Goal: Check status: Check status

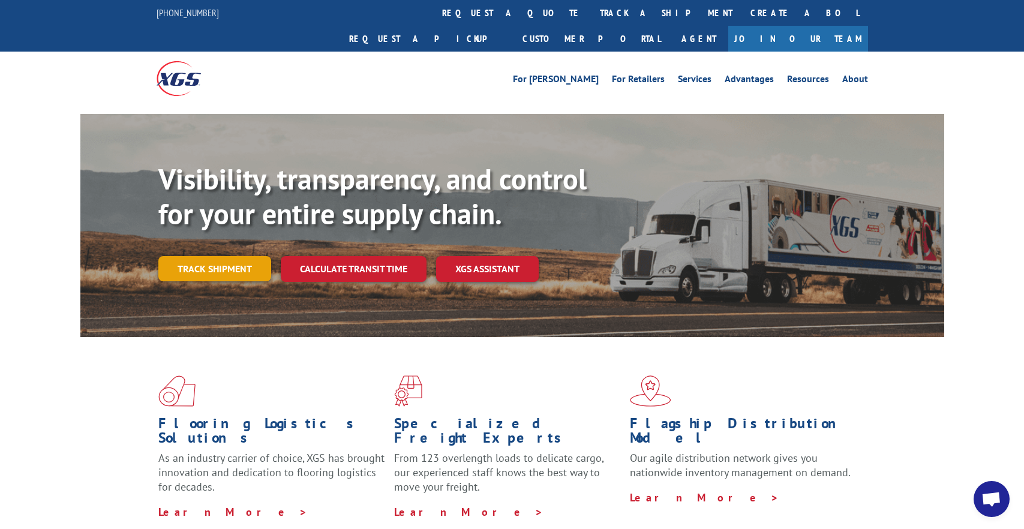
click at [240, 256] on link "Track shipment" at bounding box center [214, 268] width 113 height 25
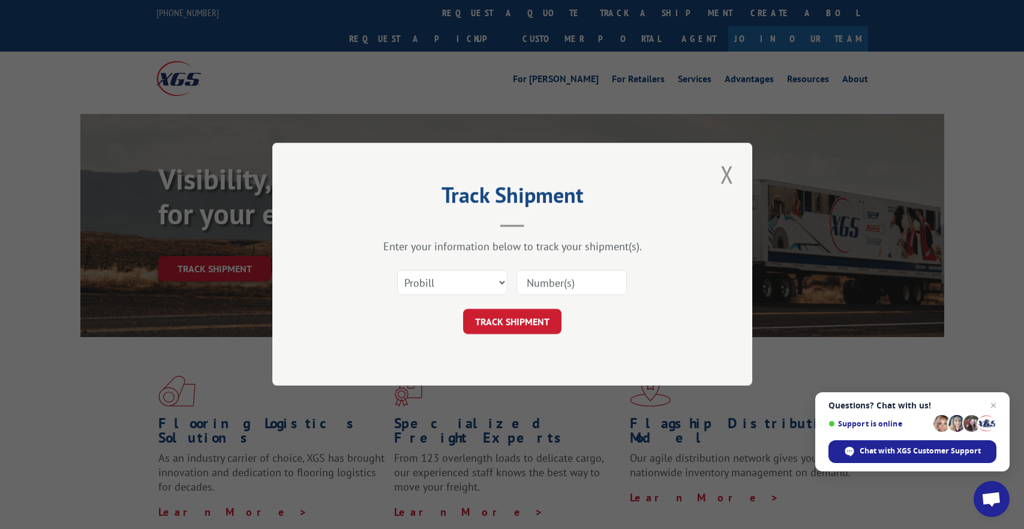
click at [552, 287] on input at bounding box center [571, 283] width 110 height 25
type input "15983176"
click at [539, 320] on button "TRACK SHIPMENT" at bounding box center [512, 321] width 98 height 25
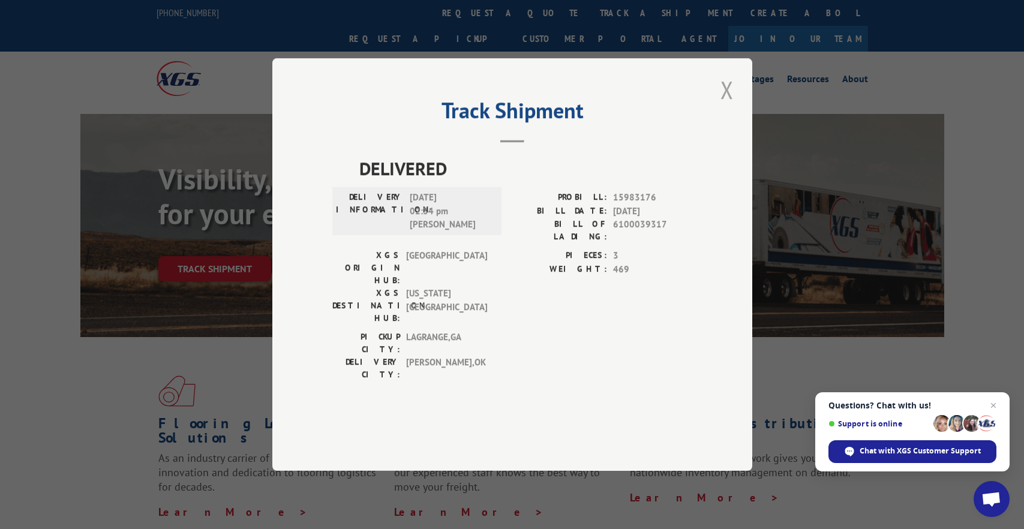
click at [725, 106] on button "Close modal" at bounding box center [727, 89] width 20 height 33
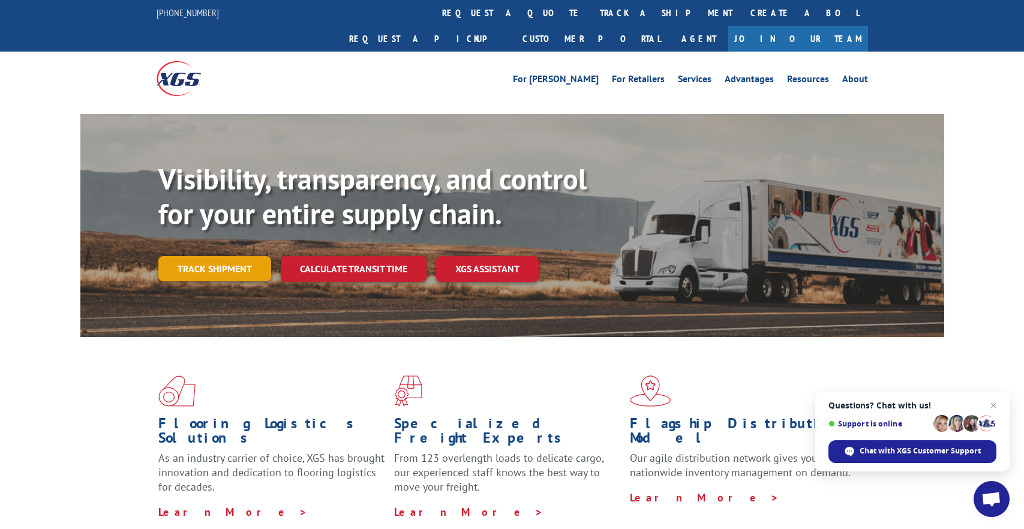
click at [221, 256] on link "Track shipment" at bounding box center [214, 268] width 113 height 25
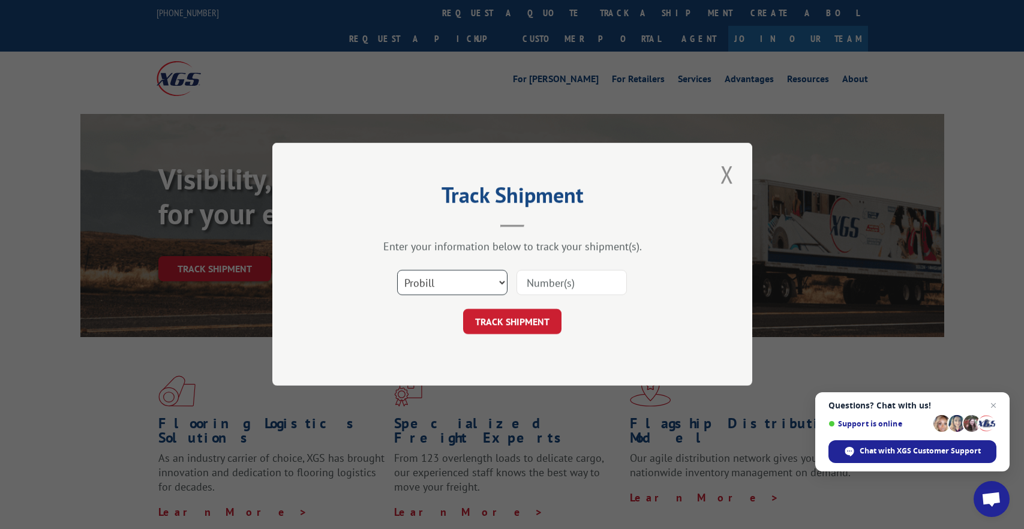
drag, startPoint x: 495, startPoint y: 278, endPoint x: 483, endPoint y: 287, distance: 15.0
click at [495, 278] on select "Select category... Probill BOL PO" at bounding box center [452, 283] width 110 height 25
select select "bol"
click at [397, 271] on select "Select category... Probill BOL PO" at bounding box center [452, 283] width 110 height 25
drag, startPoint x: 558, startPoint y: 286, endPoint x: 555, endPoint y: 280, distance: 7.0
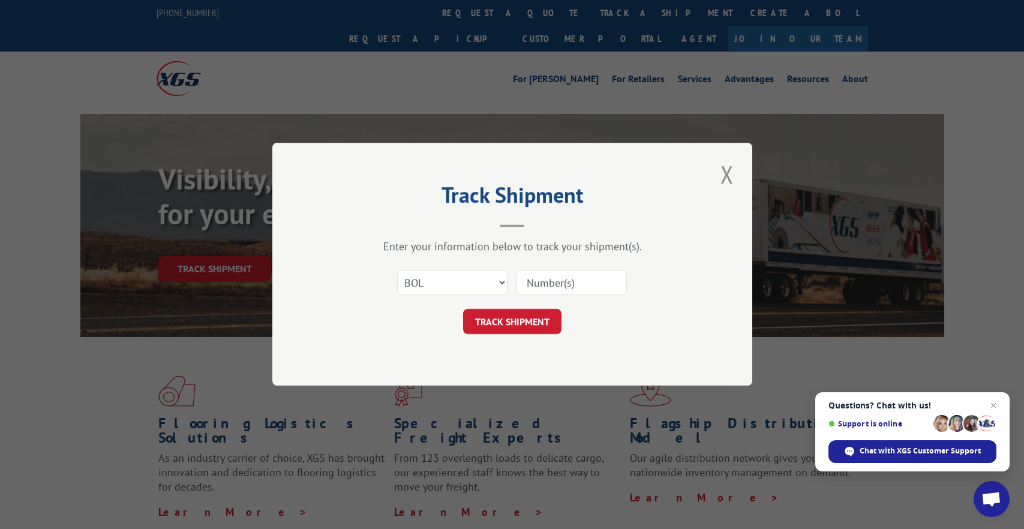
click at [558, 286] on input at bounding box center [571, 283] width 110 height 25
type input "6100042028"
click at [470, 333] on button "TRACK SHIPMENT" at bounding box center [512, 321] width 98 height 25
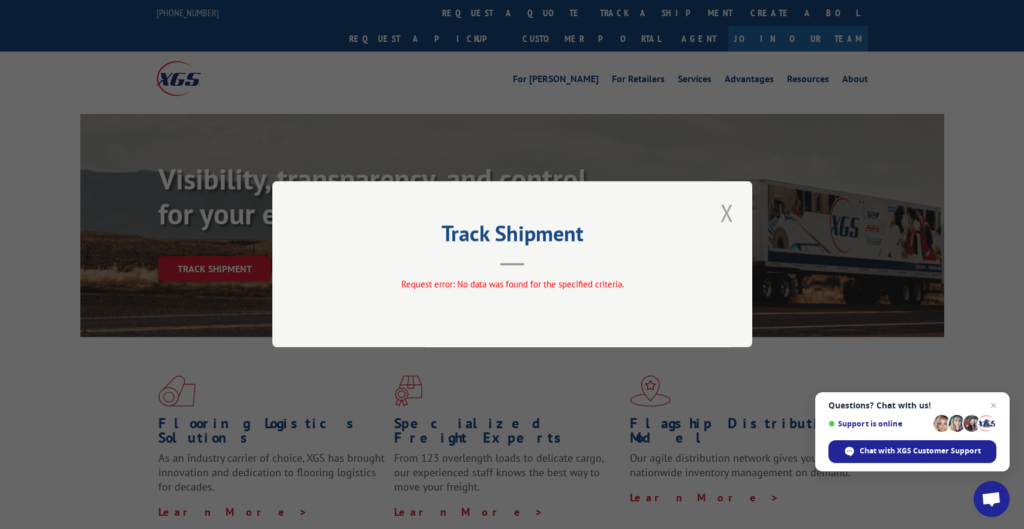
click at [725, 220] on button "Close modal" at bounding box center [727, 212] width 20 height 33
